Goal: Information Seeking & Learning: Learn about a topic

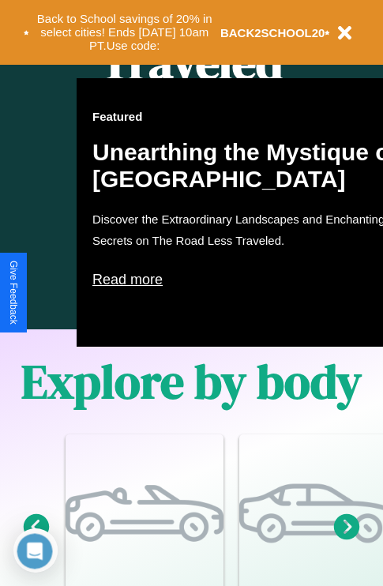
scroll to position [1914, 0]
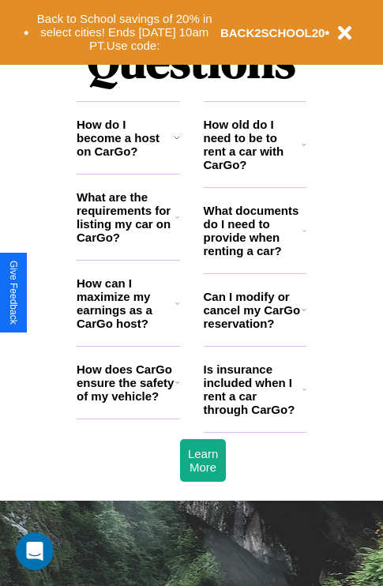
click at [177, 389] on icon at bounding box center [177, 382] width 5 height 13
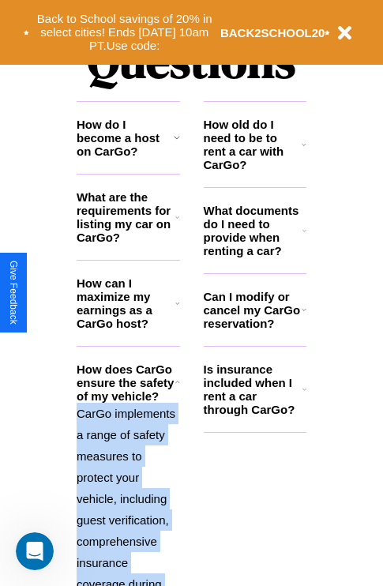
click at [177, 389] on icon at bounding box center [177, 382] width 5 height 13
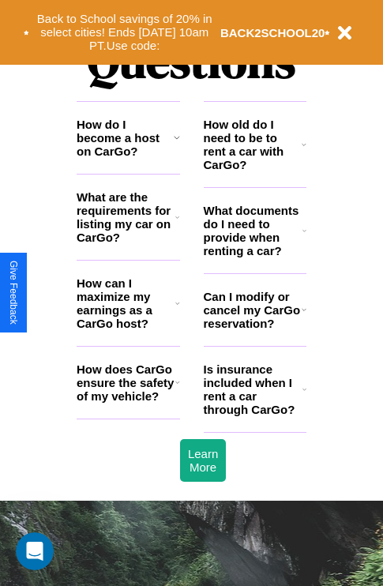
click at [177, 310] on icon at bounding box center [177, 303] width 5 height 13
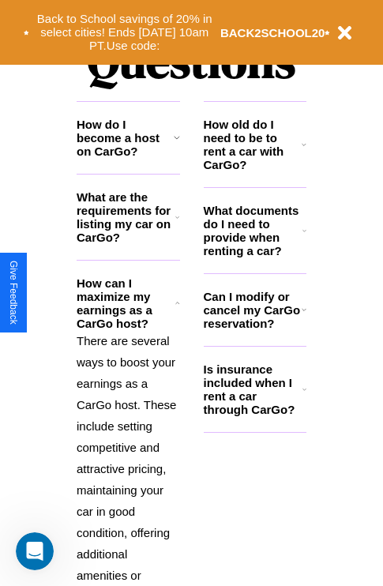
click at [304, 237] on icon at bounding box center [305, 230] width 4 height 13
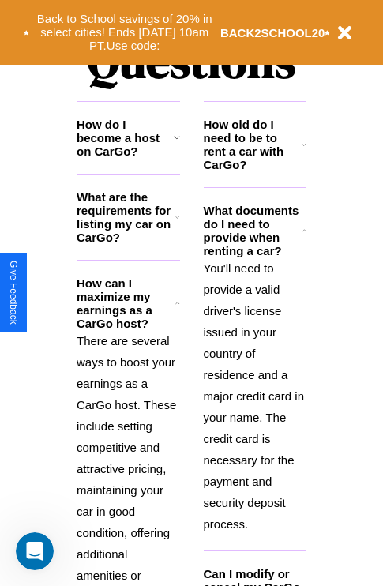
click at [304, 151] on icon at bounding box center [304, 144] width 5 height 13
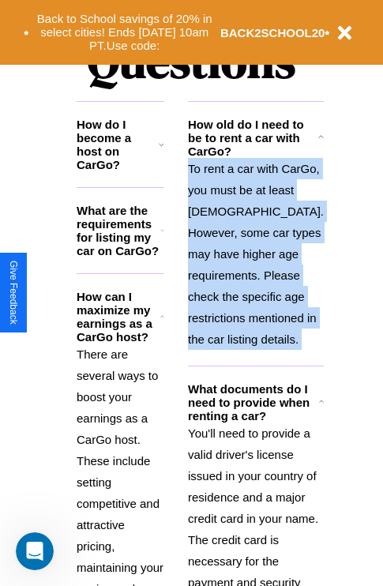
scroll to position [2305, 0]
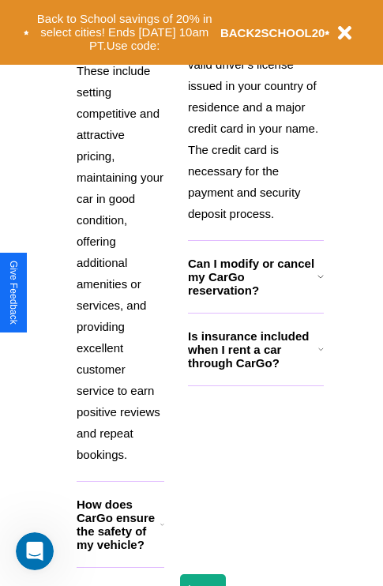
click at [318, 356] on icon at bounding box center [321, 349] width 6 height 13
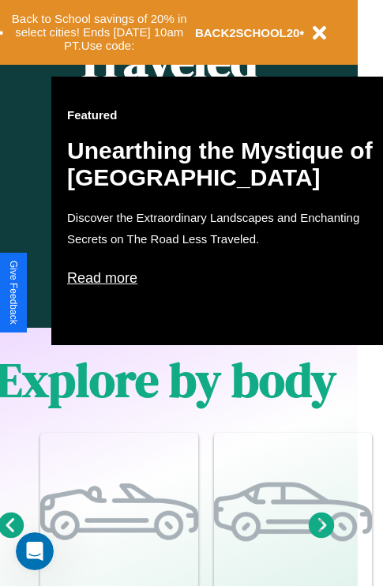
scroll to position [788, 25]
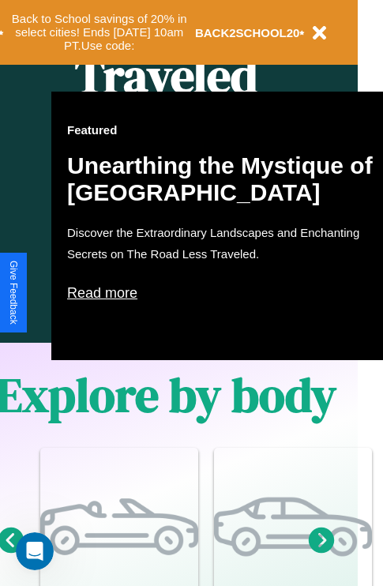
click at [225, 293] on p "Read more" at bounding box center [225, 292] width 316 height 25
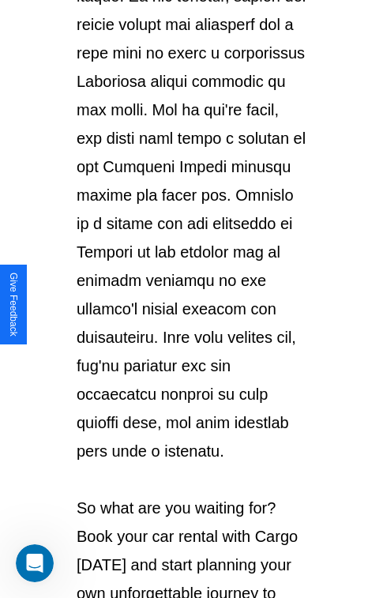
scroll to position [2732, 0]
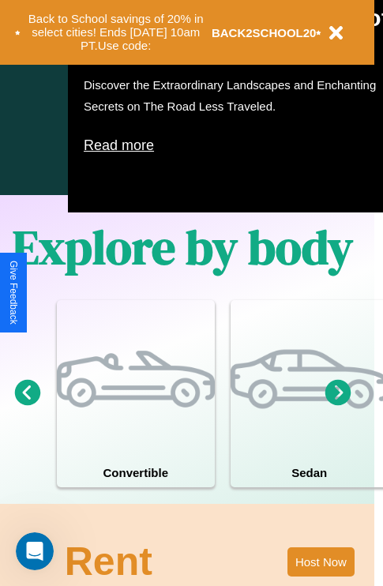
scroll to position [1015, 0]
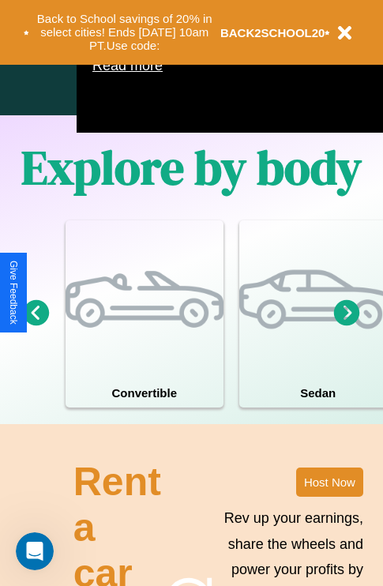
click at [36, 326] on icon at bounding box center [37, 312] width 26 height 26
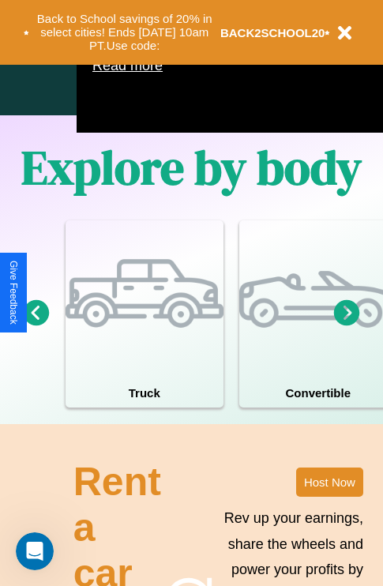
click at [36, 326] on icon at bounding box center [37, 312] width 26 height 26
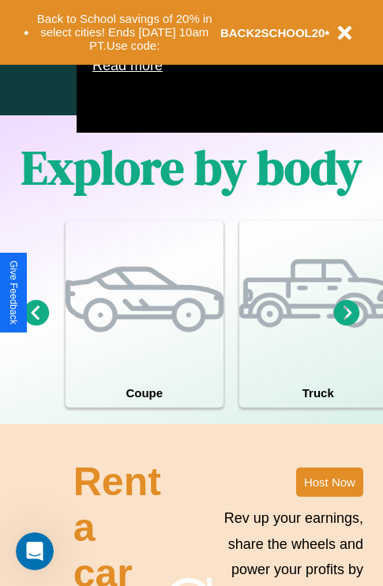
click at [347, 326] on icon at bounding box center [347, 312] width 26 height 26
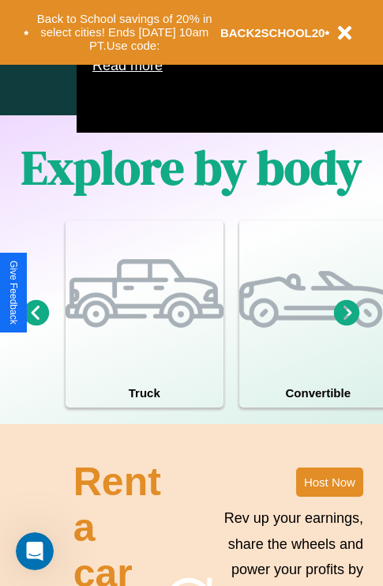
click at [347, 326] on icon at bounding box center [347, 312] width 26 height 26
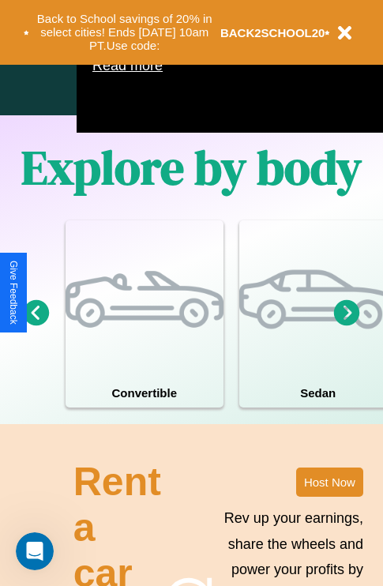
click at [347, 326] on icon at bounding box center [347, 312] width 26 height 26
